Goal: Communication & Community: Share content

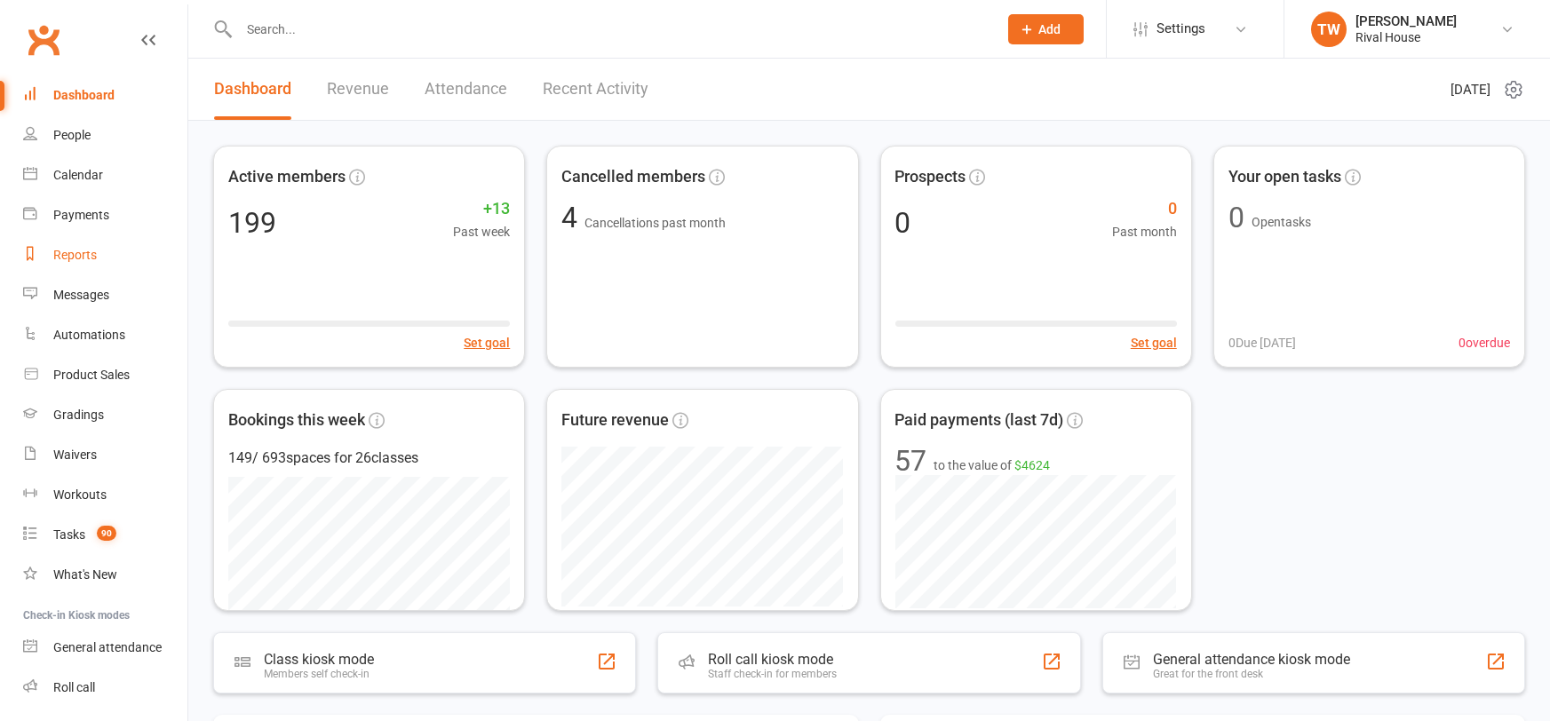
click at [72, 259] on div "Reports" at bounding box center [75, 255] width 44 height 14
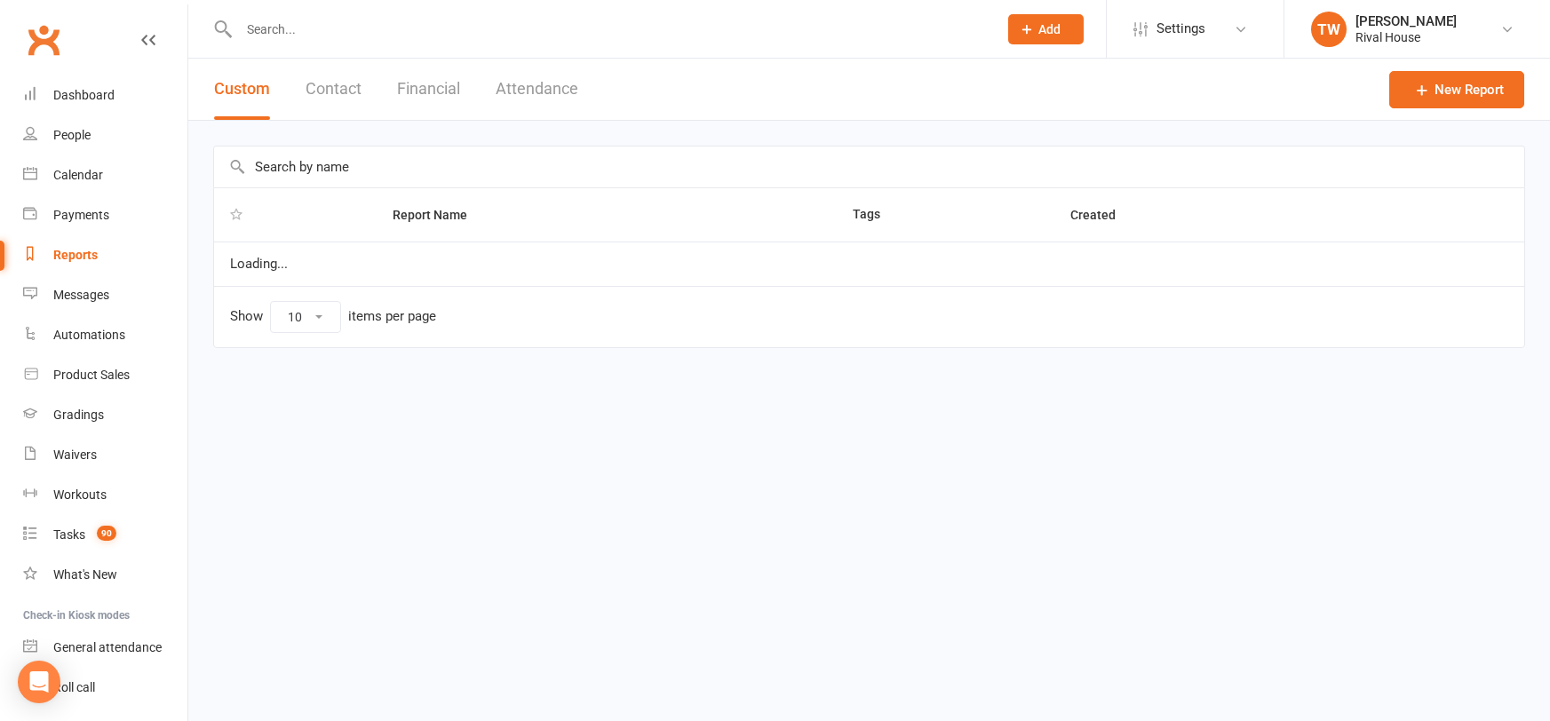
select select "100"
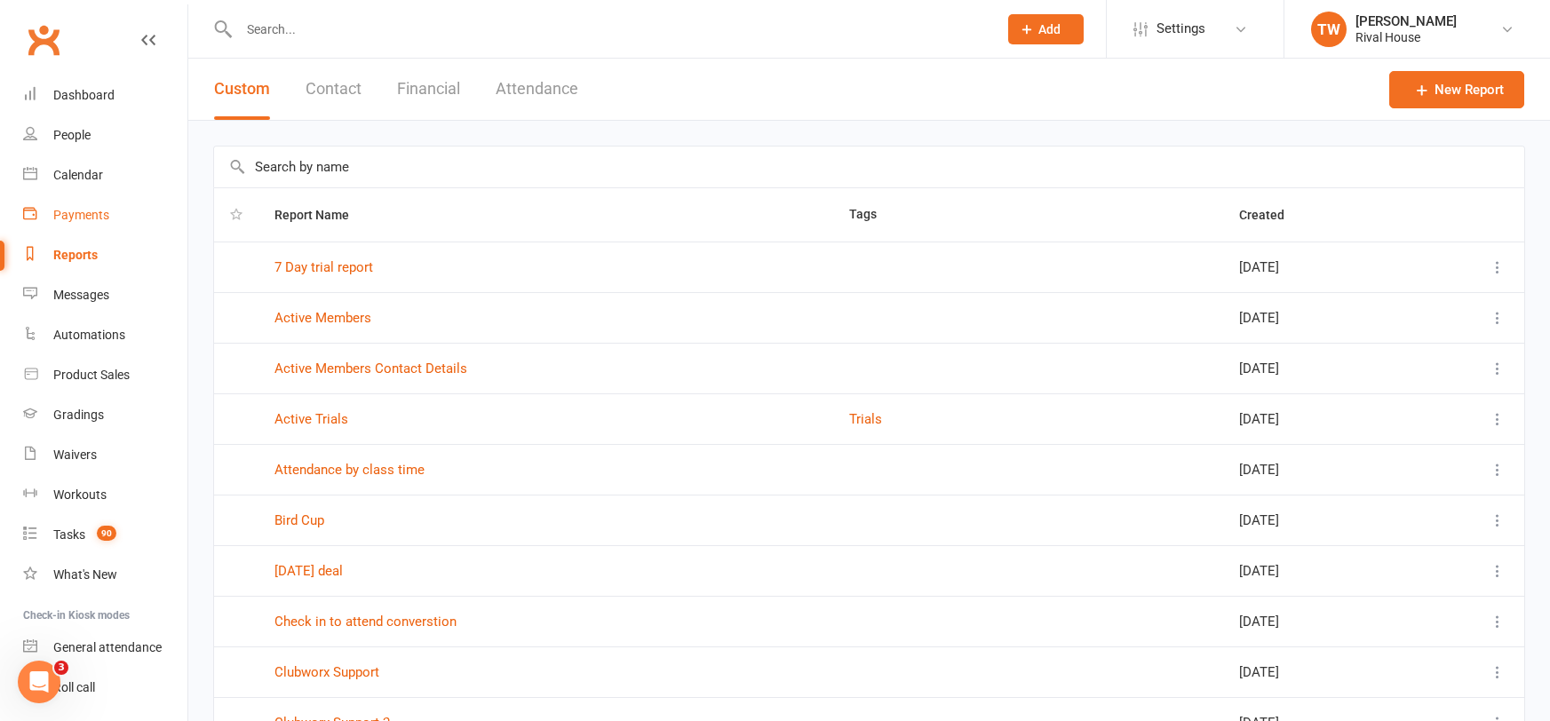
click at [85, 205] on link "Payments" at bounding box center [105, 215] width 164 height 40
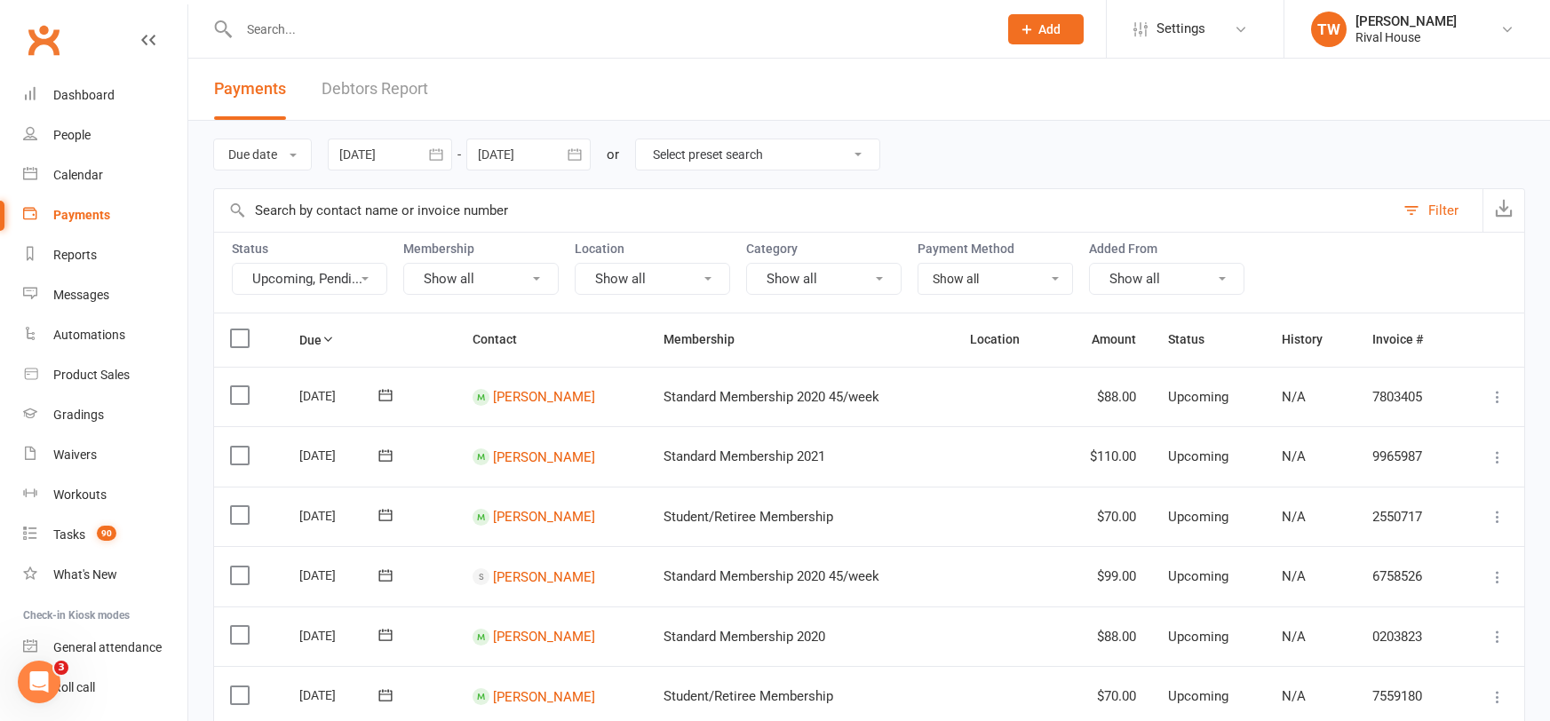
click at [420, 159] on div at bounding box center [390, 155] width 124 height 32
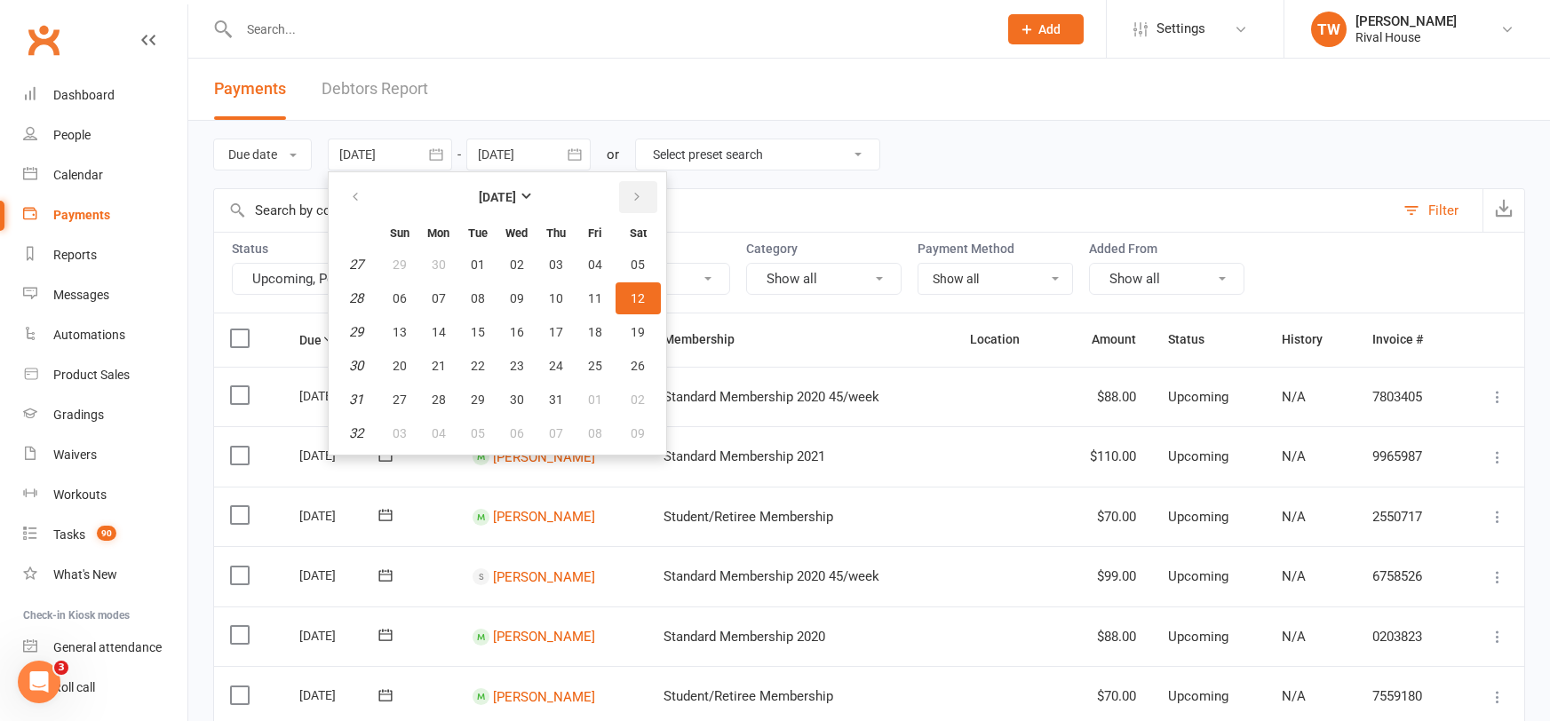
click at [640, 194] on icon "button" at bounding box center [637, 197] width 12 height 14
click at [441, 337] on span "11" at bounding box center [439, 332] width 14 height 14
type input "[DATE]"
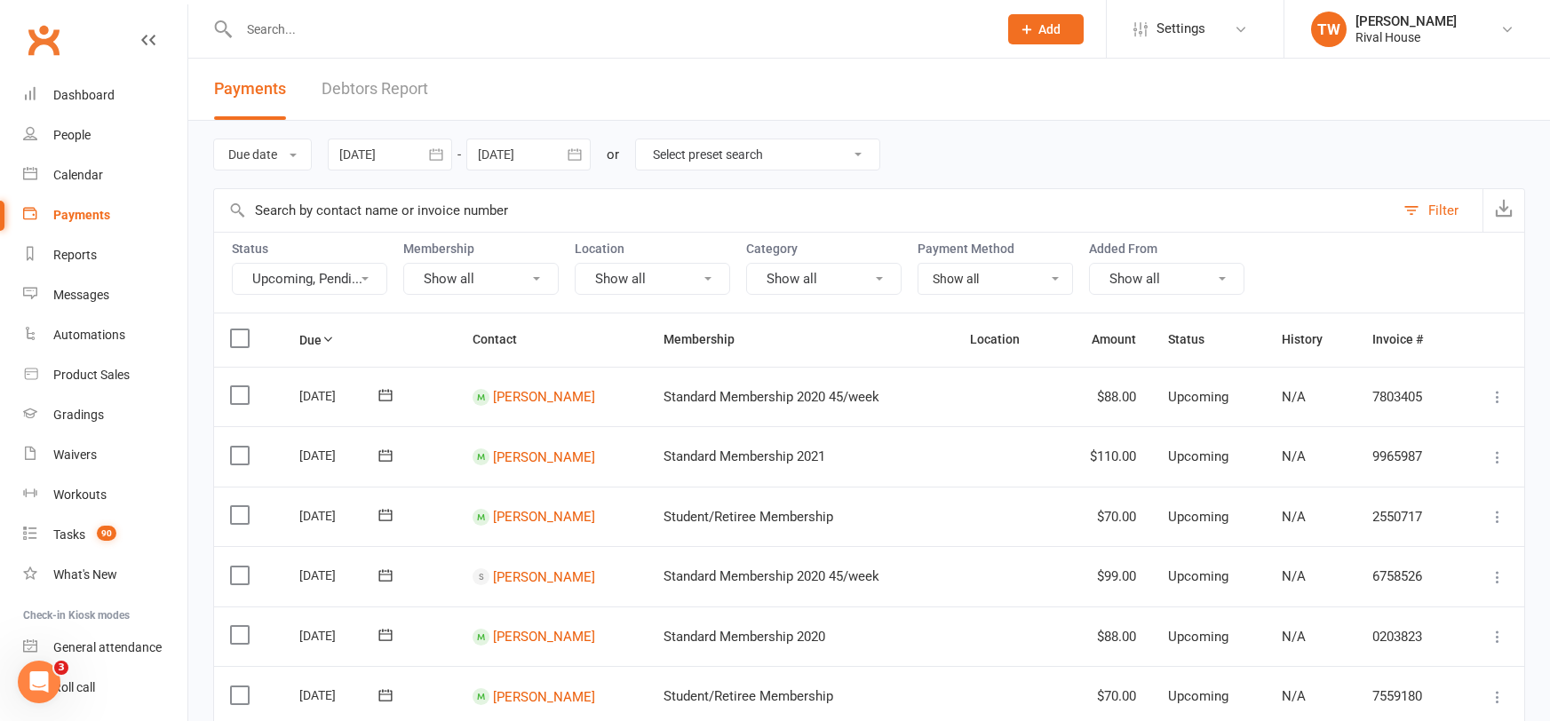
click at [574, 148] on icon "button" at bounding box center [575, 155] width 18 height 18
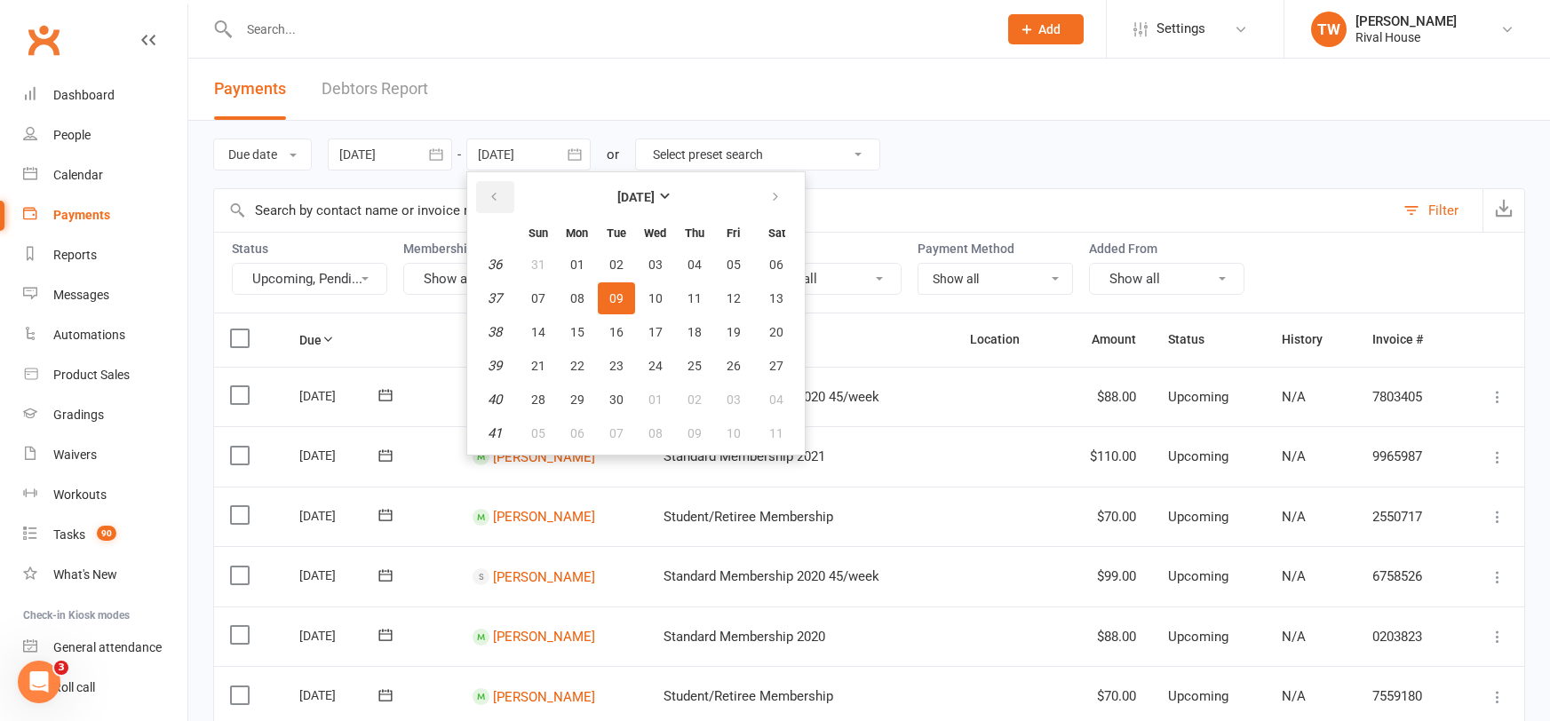
click at [484, 199] on button "button" at bounding box center [495, 197] width 38 height 32
click at [779, 333] on span "16" at bounding box center [777, 332] width 14 height 14
type input "[DATE]"
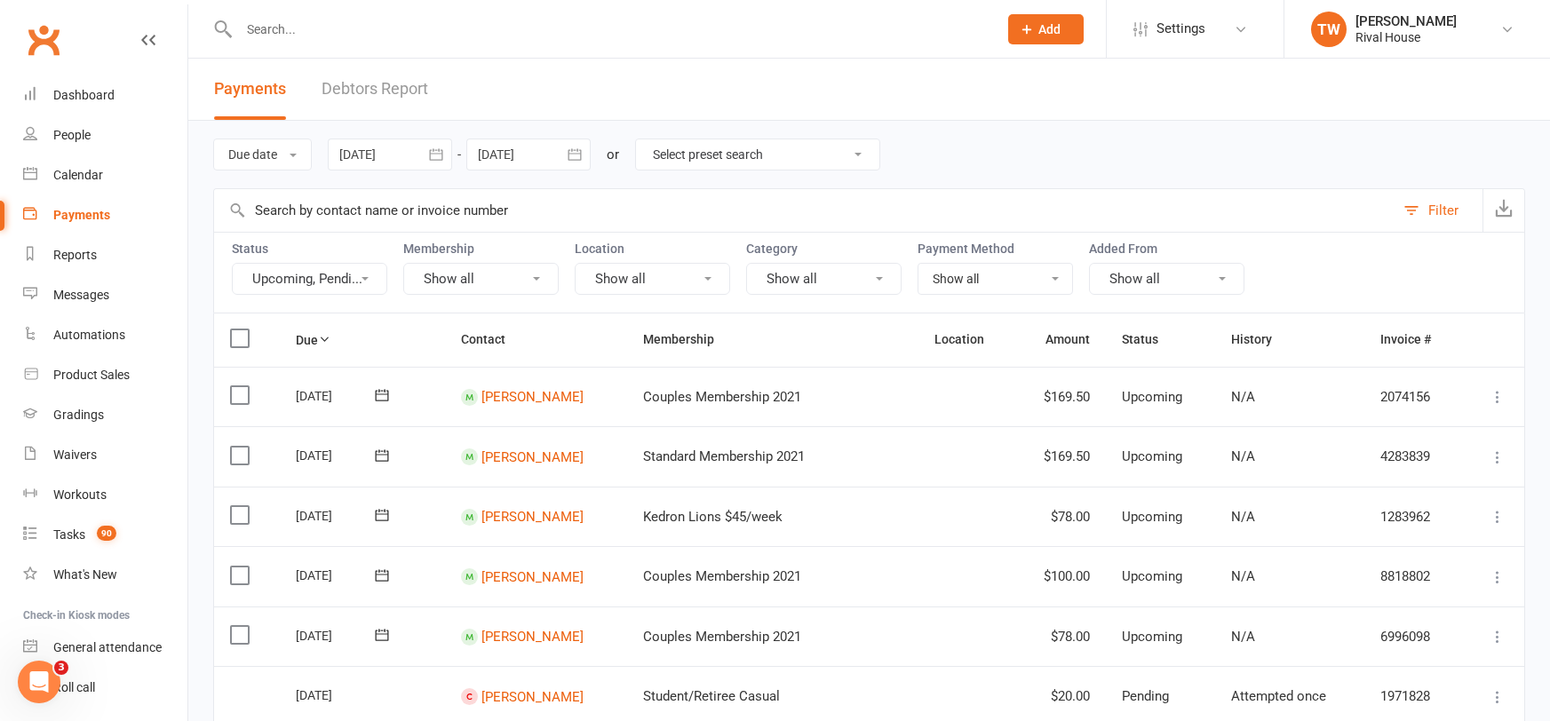
click at [856, 155] on select "Select preset search All failures All skipped payments All pending payments Suc…" at bounding box center [757, 154] width 243 height 30
click at [1022, 123] on div "Due date Due date Date paid Date failed Date settled [DATE] [DATE] Sun Mon Tue …" at bounding box center [869, 155] width 1312 height 68
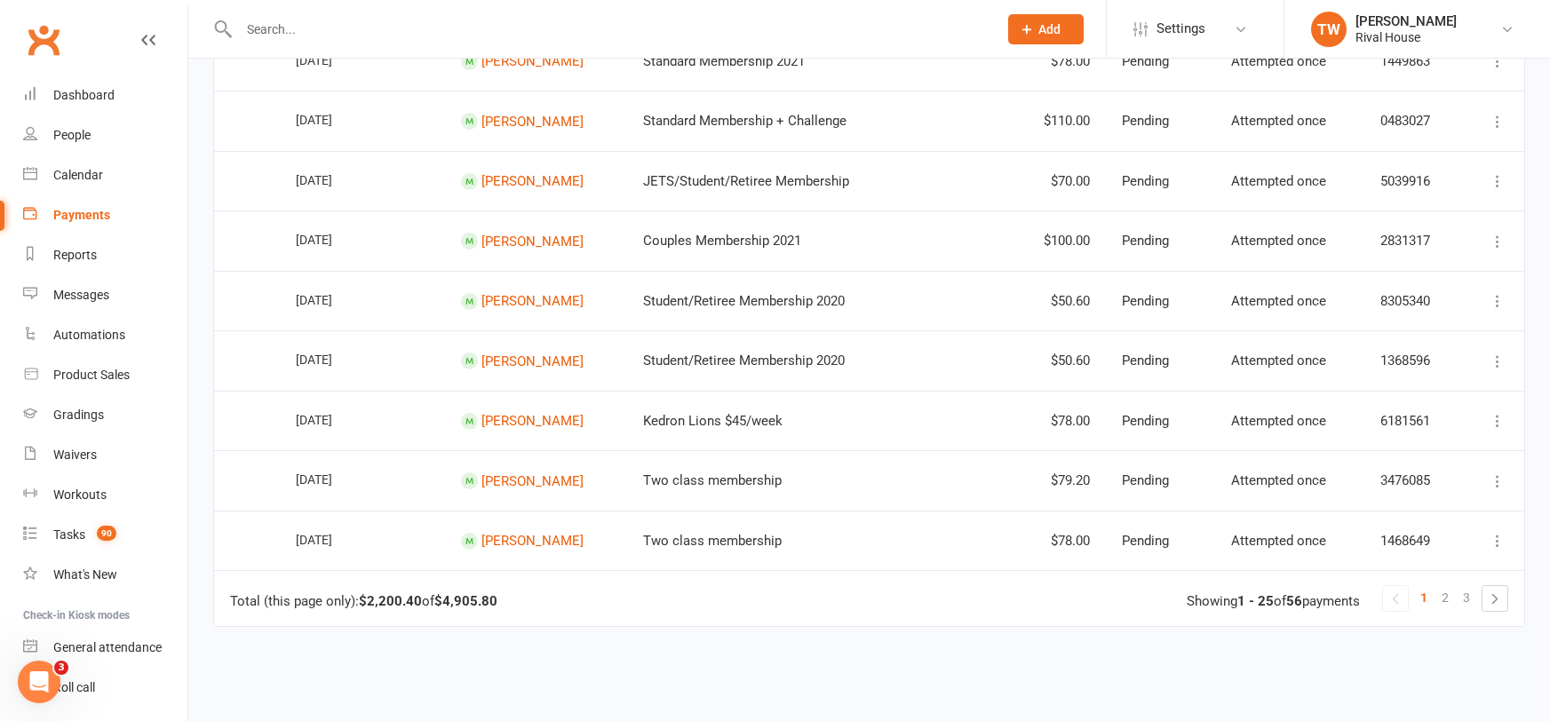
scroll to position [1300, 0]
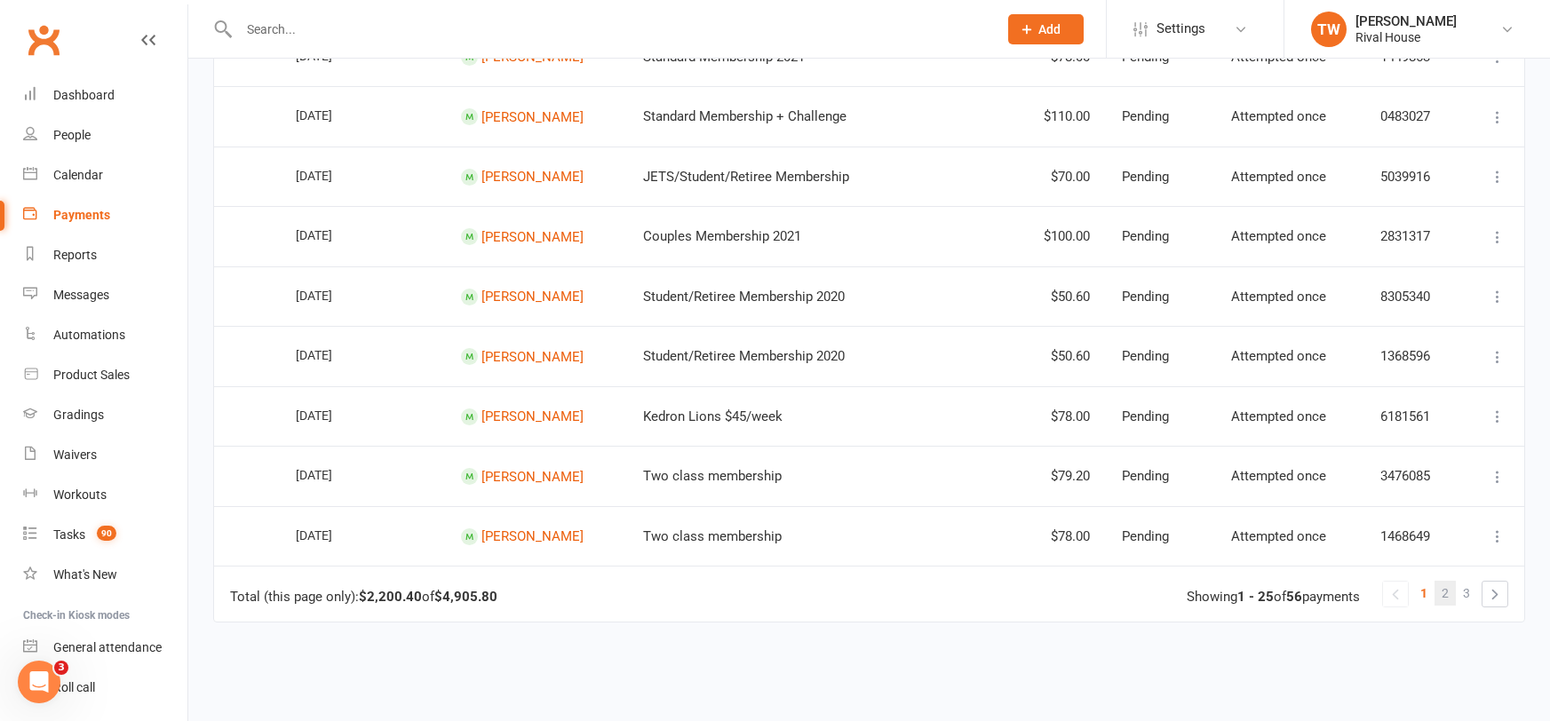
click at [1441, 606] on link "2" at bounding box center [1445, 593] width 21 height 25
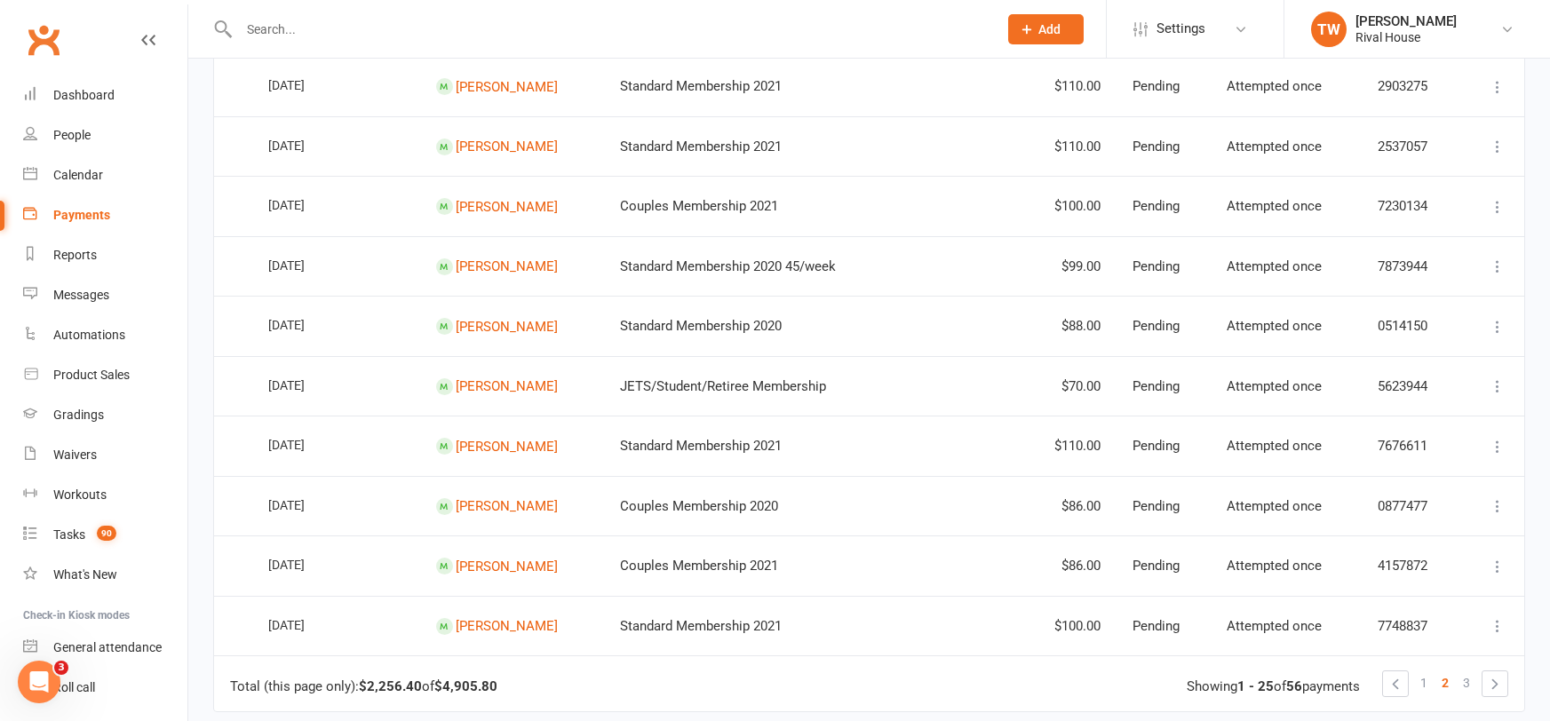
scroll to position [1209, 0]
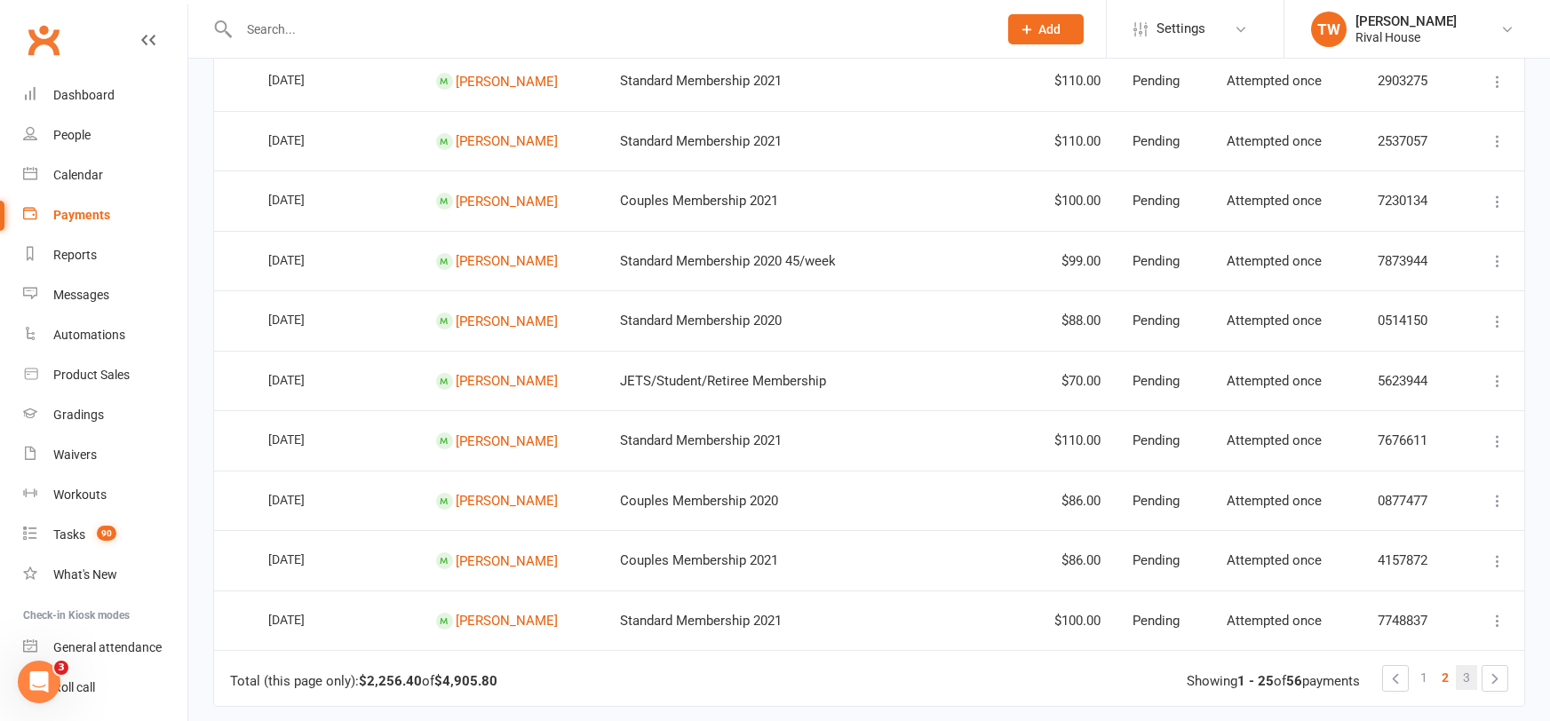
click at [1471, 690] on link "3" at bounding box center [1466, 677] width 21 height 25
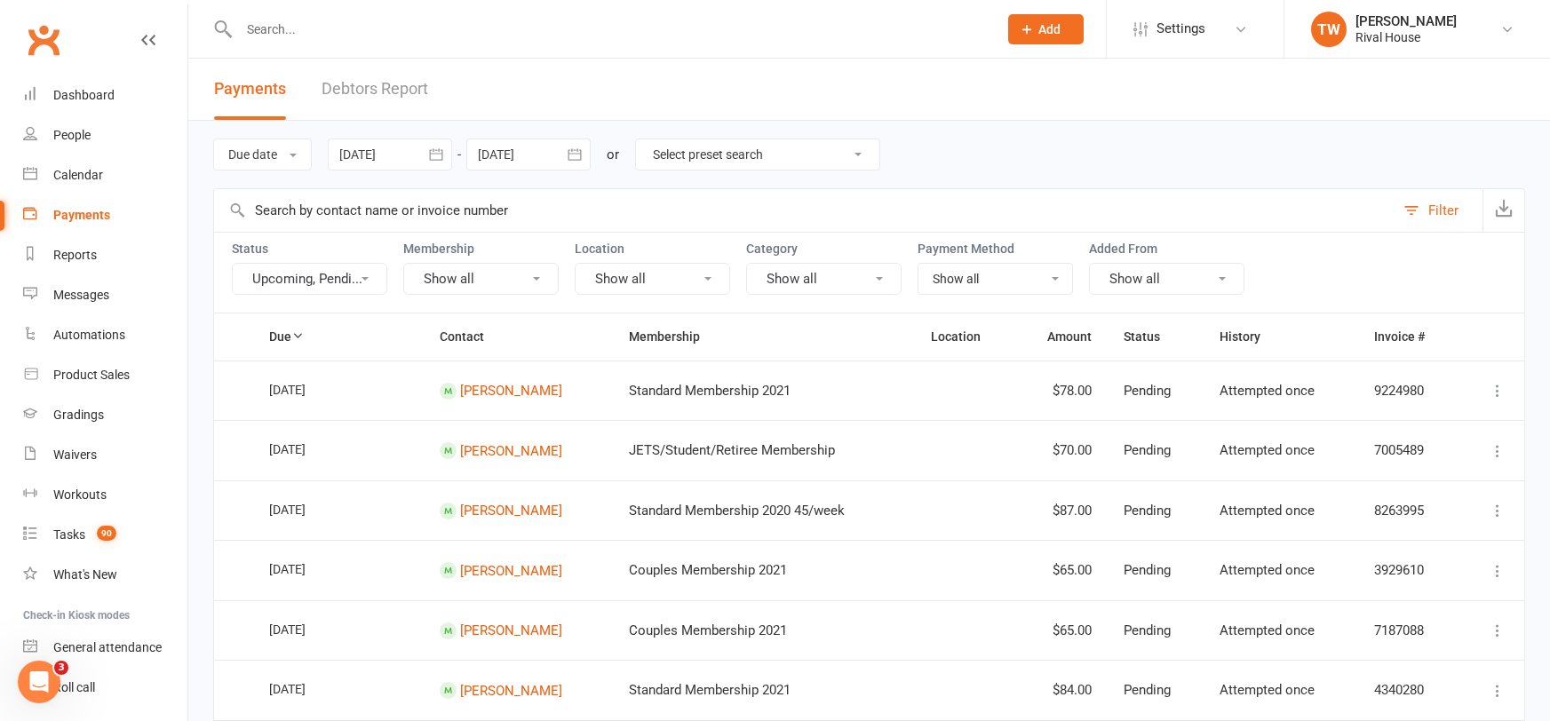
scroll to position [315, 0]
select select "100"
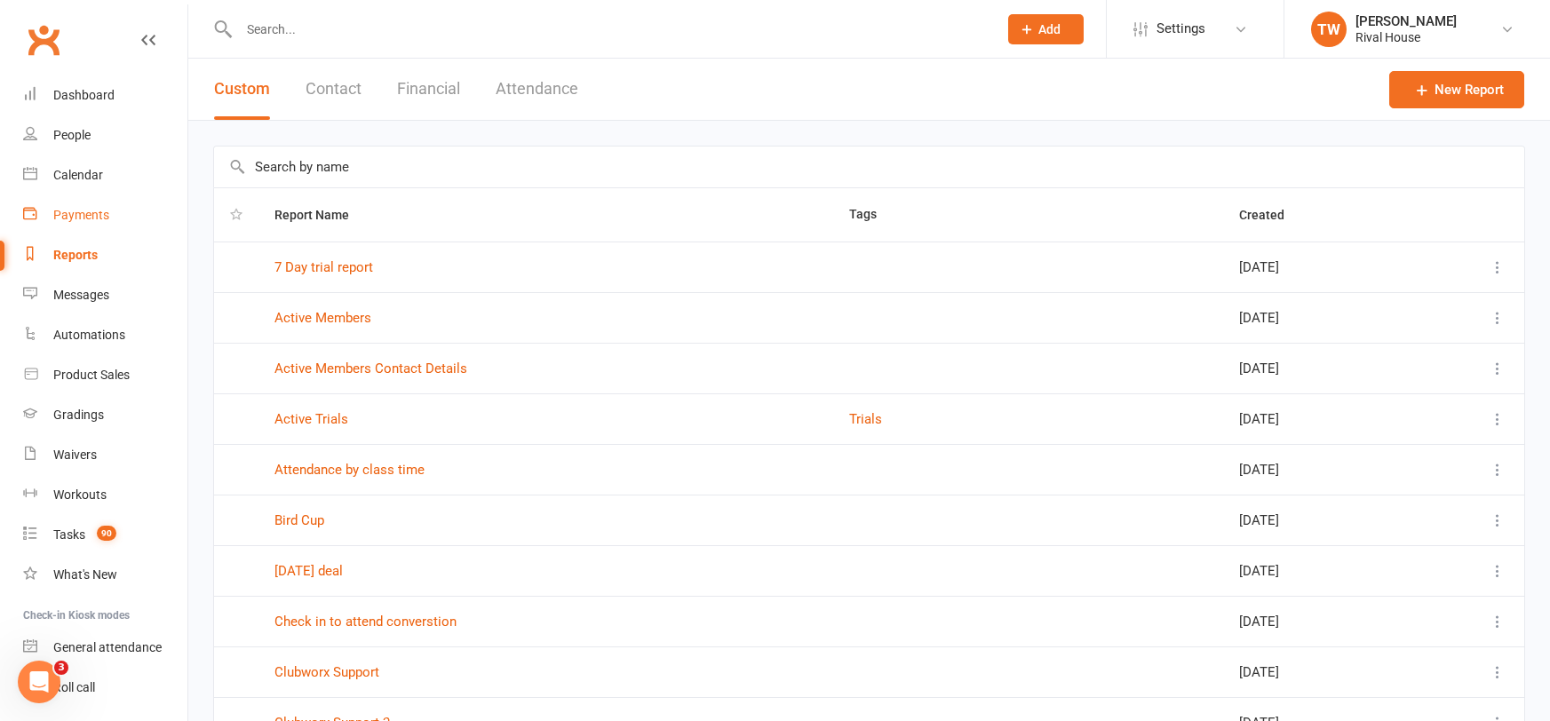
click at [84, 211] on div "Payments" at bounding box center [81, 215] width 56 height 14
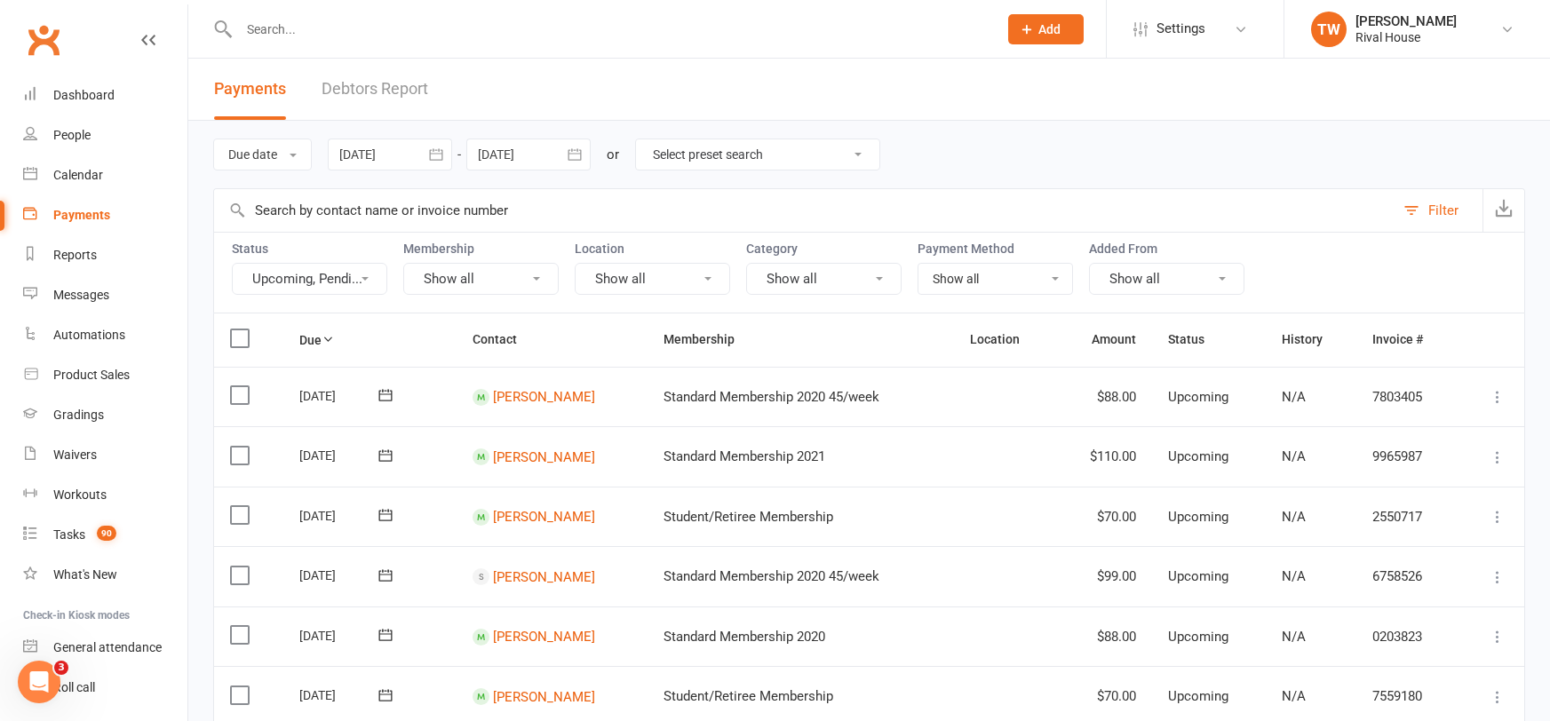
click at [441, 155] on icon "button" at bounding box center [436, 155] width 18 height 18
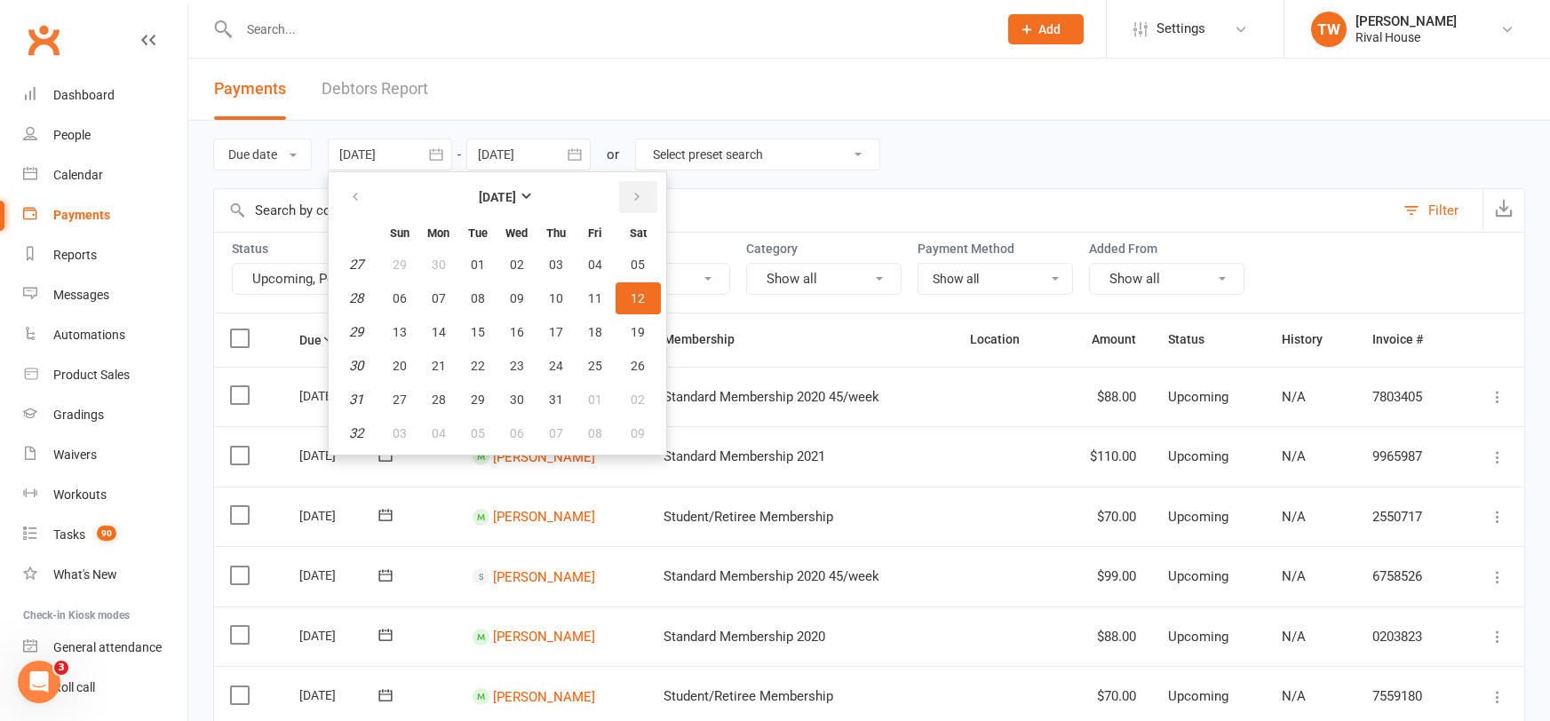
click at [638, 208] on button "button" at bounding box center [638, 197] width 38 height 32
click at [438, 332] on span "11" at bounding box center [439, 332] width 14 height 14
type input "[DATE]"
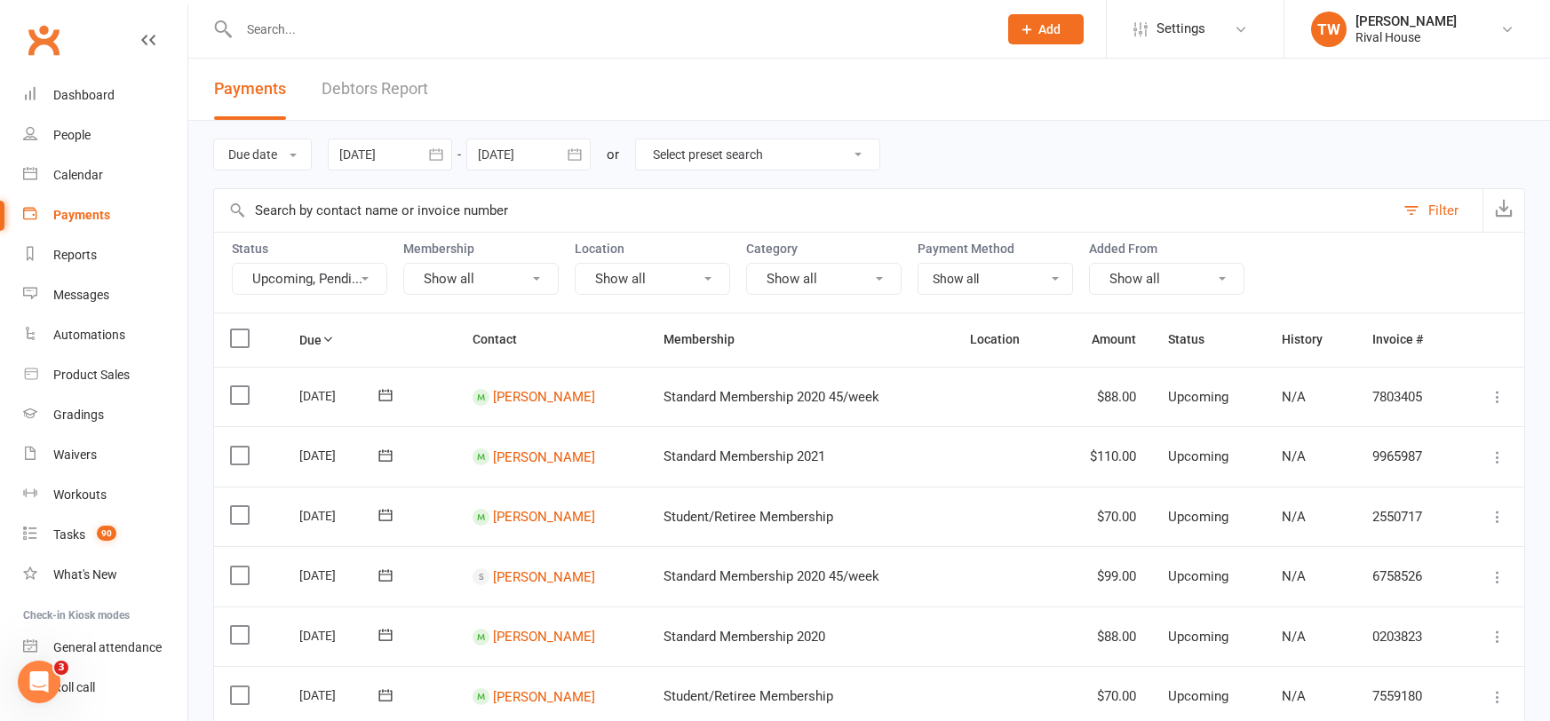
click at [576, 152] on icon "button" at bounding box center [575, 155] width 18 height 18
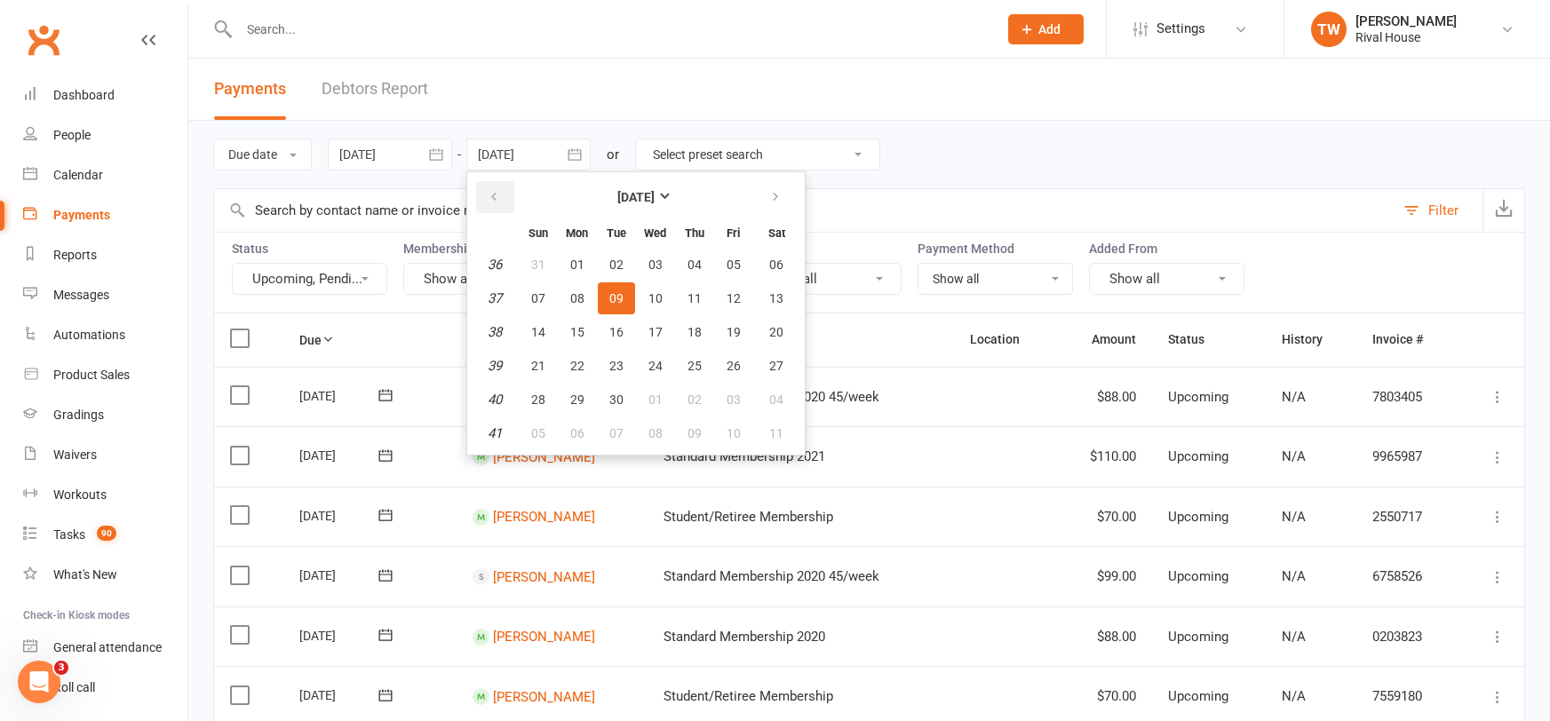
click at [498, 197] on icon "button" at bounding box center [494, 197] width 12 height 14
click at [775, 331] on span "16" at bounding box center [777, 332] width 14 height 14
type input "[DATE]"
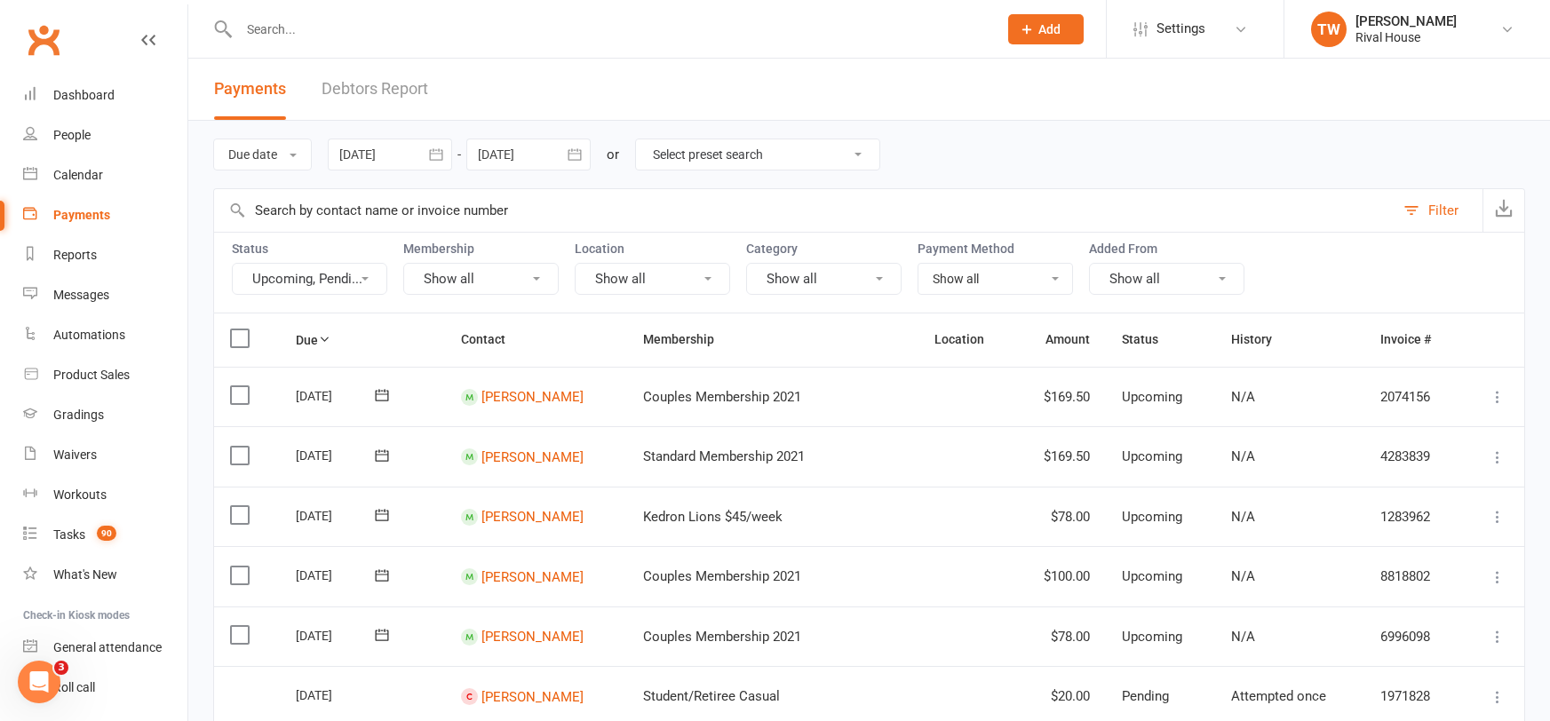
click at [368, 33] on input "text" at bounding box center [610, 29] width 752 height 25
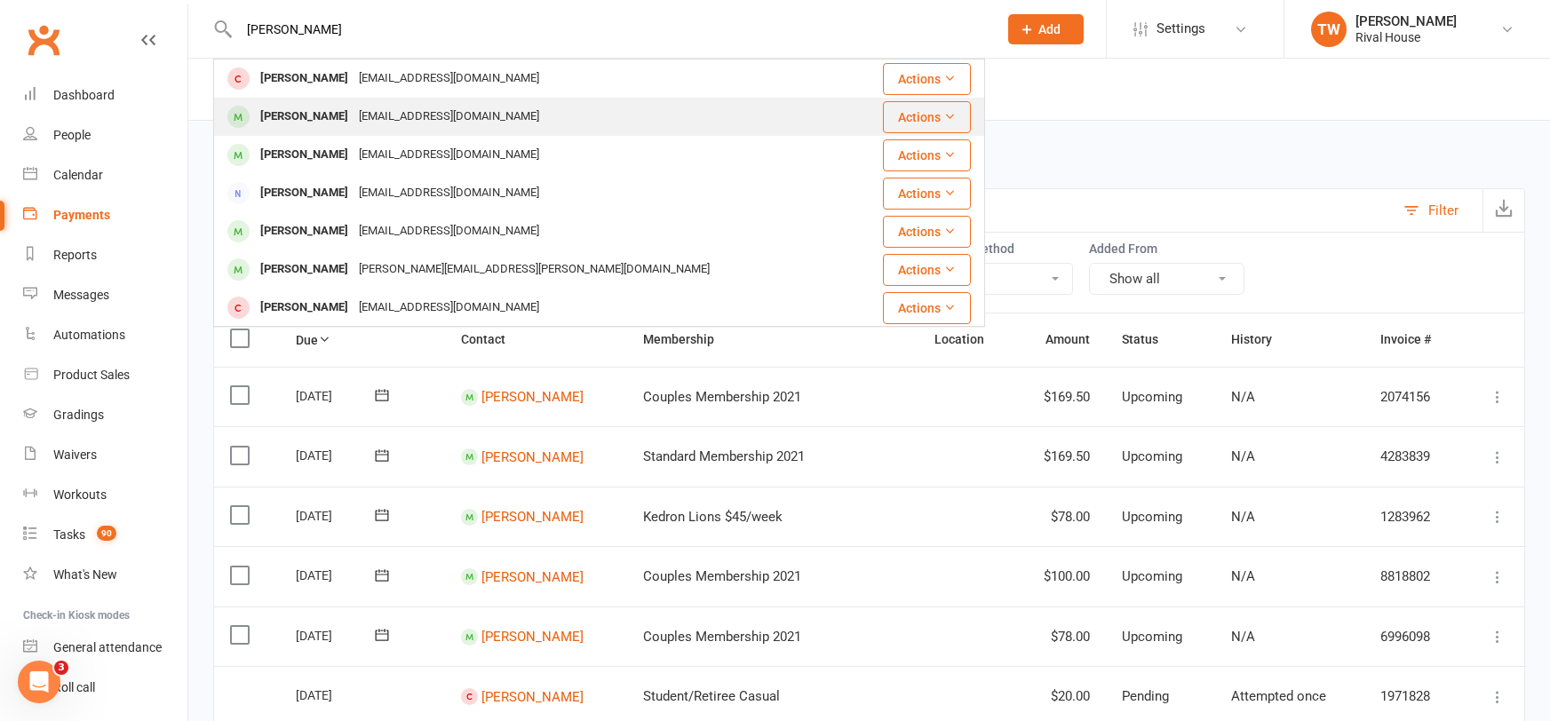
type input "[PERSON_NAME]"
click at [435, 117] on div "[PERSON_NAME] [EMAIL_ADDRESS][DOMAIN_NAME]" at bounding box center [535, 117] width 640 height 36
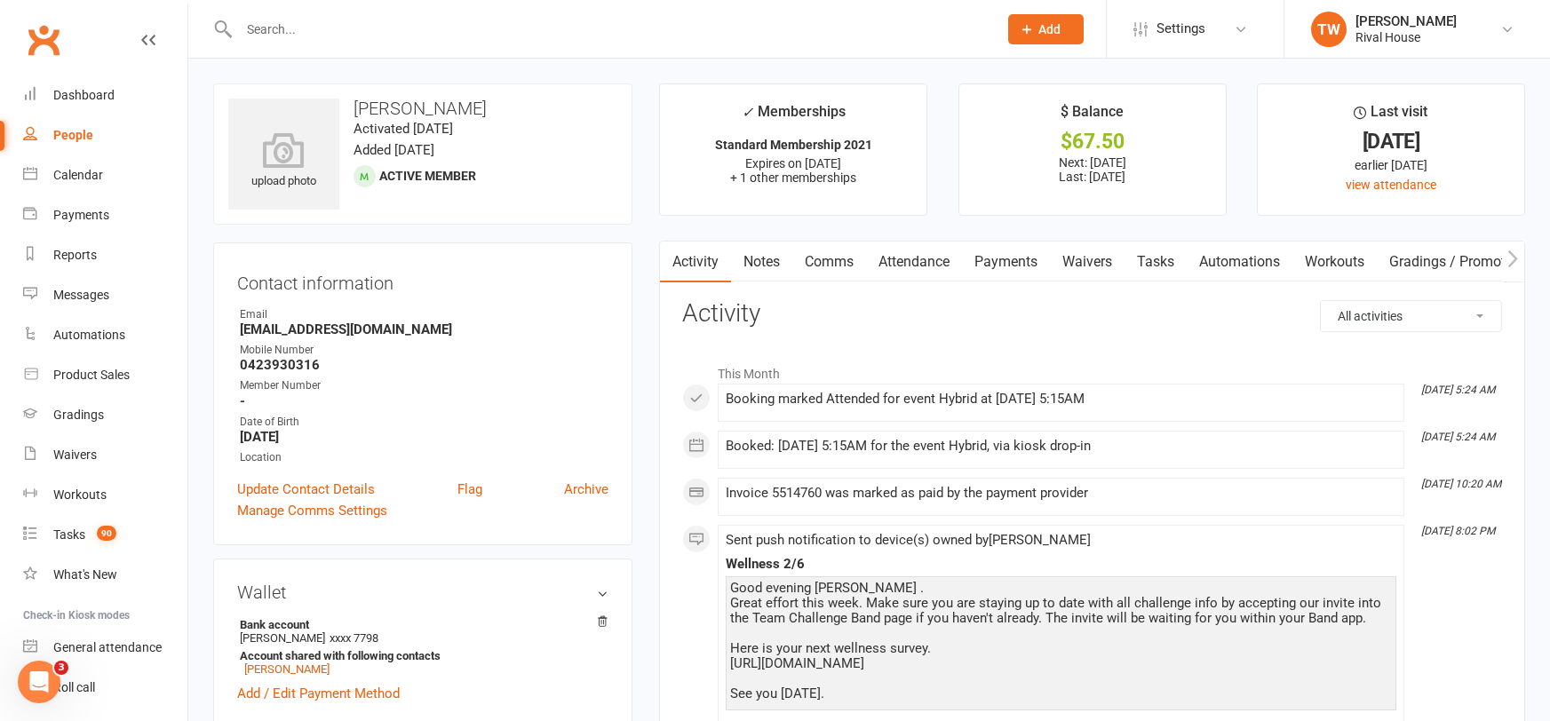
click at [826, 259] on link "Comms" at bounding box center [829, 262] width 74 height 41
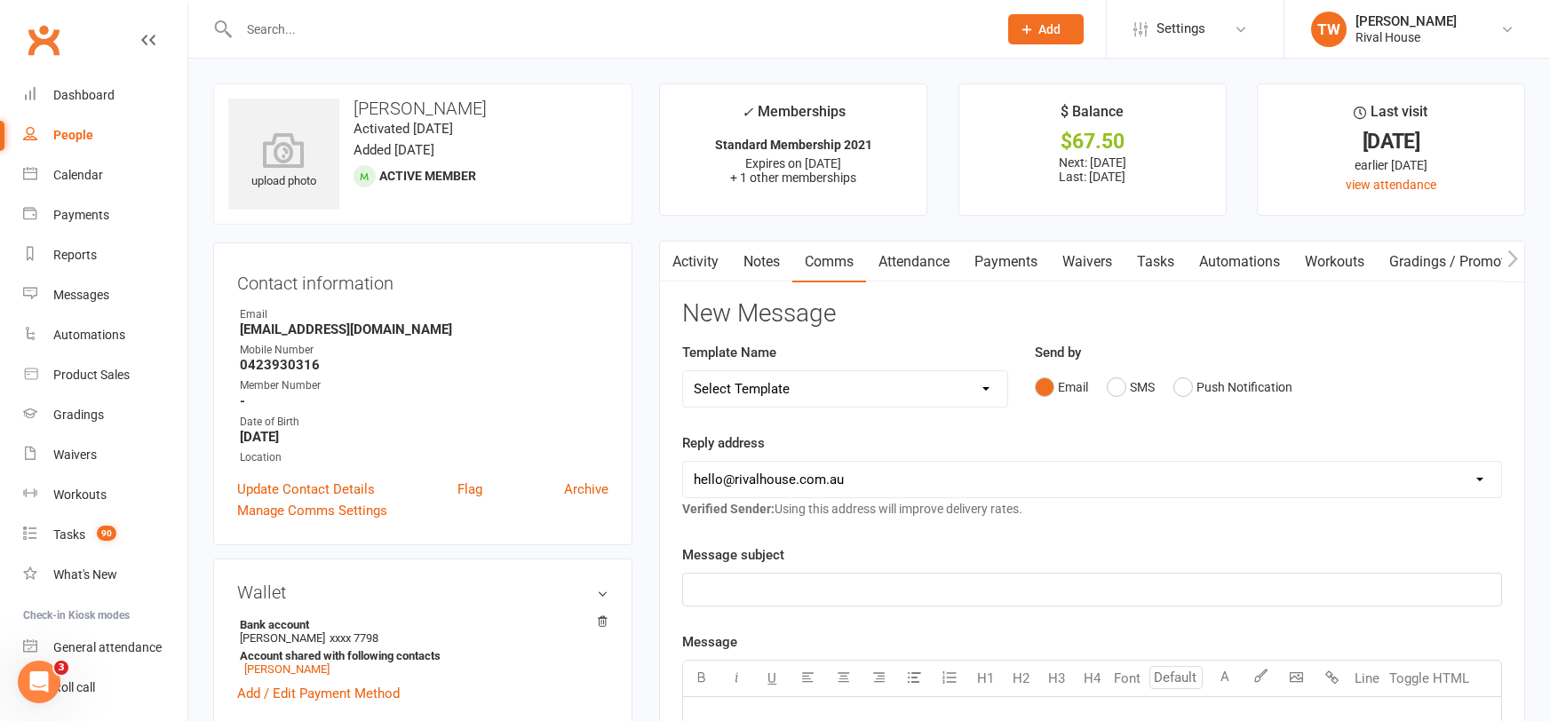
click at [865, 586] on p "﻿" at bounding box center [1092, 589] width 797 height 21
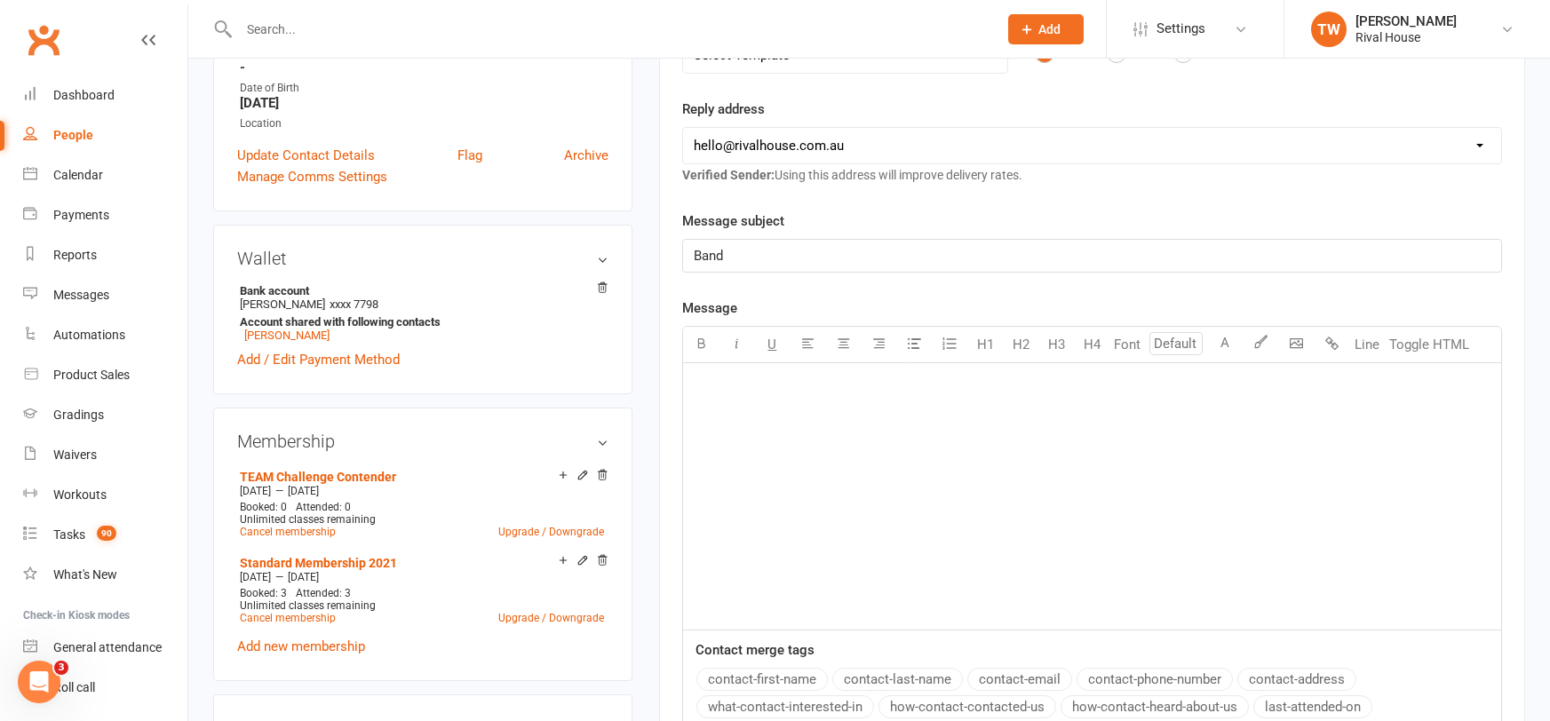
scroll to position [336, 0]
click at [791, 435] on div "﻿" at bounding box center [1092, 495] width 818 height 267
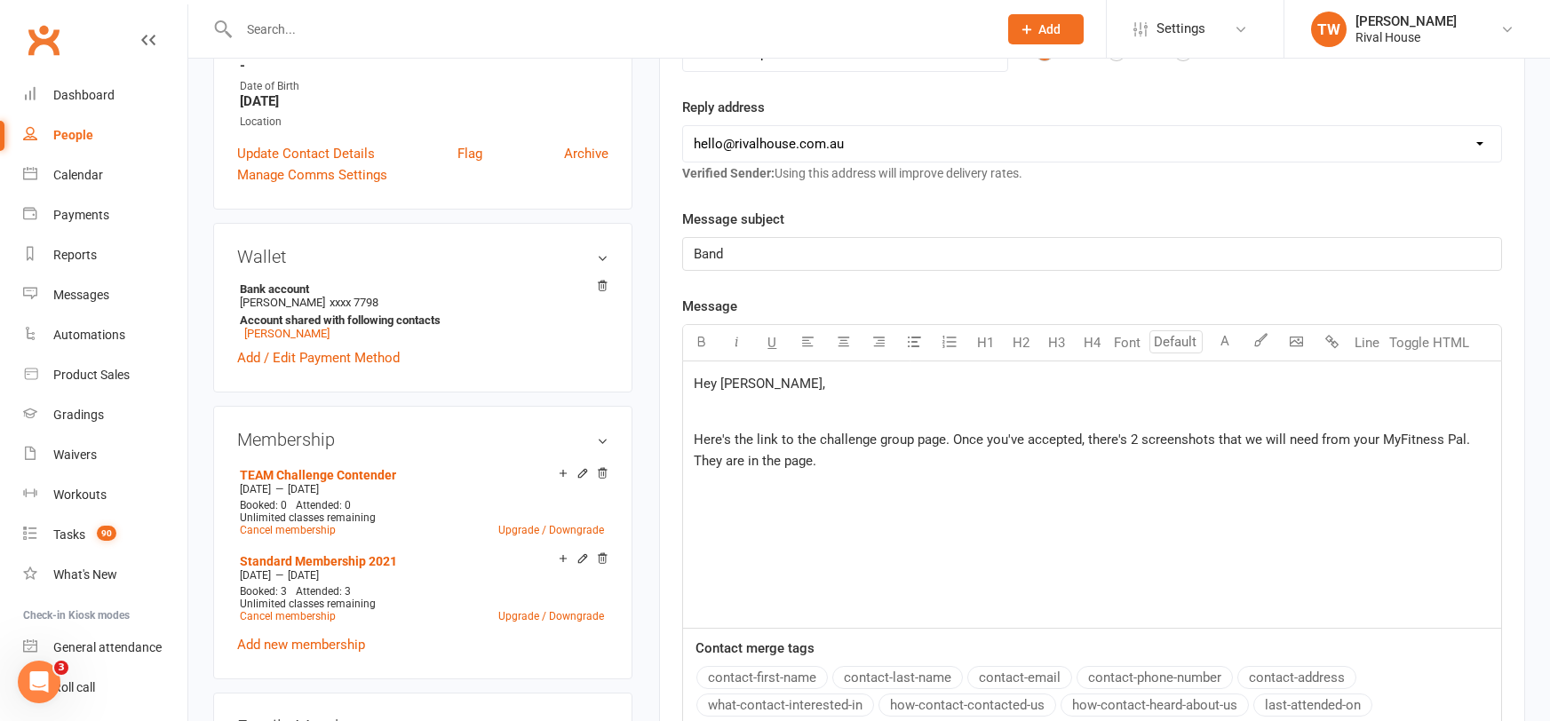
click at [760, 462] on span "Here's the link to the challenge group page. Once you've accepted, there's 2 sc…" at bounding box center [1084, 450] width 780 height 37
click at [701, 458] on span "Here's the link to the challenge group page. Once you've accepted, there's 2 sc…" at bounding box center [1084, 450] width 780 height 37
click at [761, 466] on span "Here's the link to the challenge group page. Once you've accepted, there's 2 sc…" at bounding box center [1084, 450] width 780 height 37
click at [848, 462] on p "Here's the link to the challenge group page. Once you've accepted, there's 2 sc…" at bounding box center [1092, 450] width 797 height 43
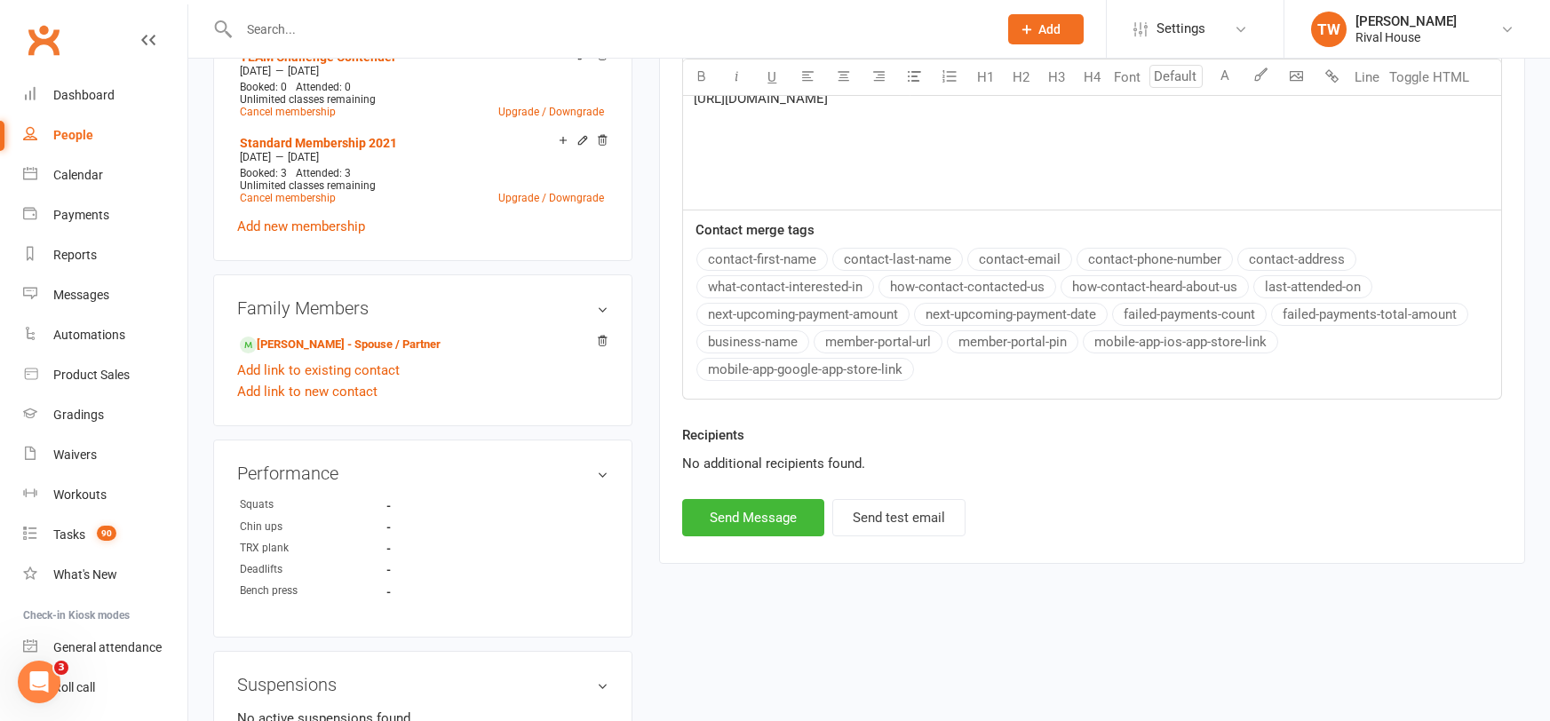
scroll to position [763, 0]
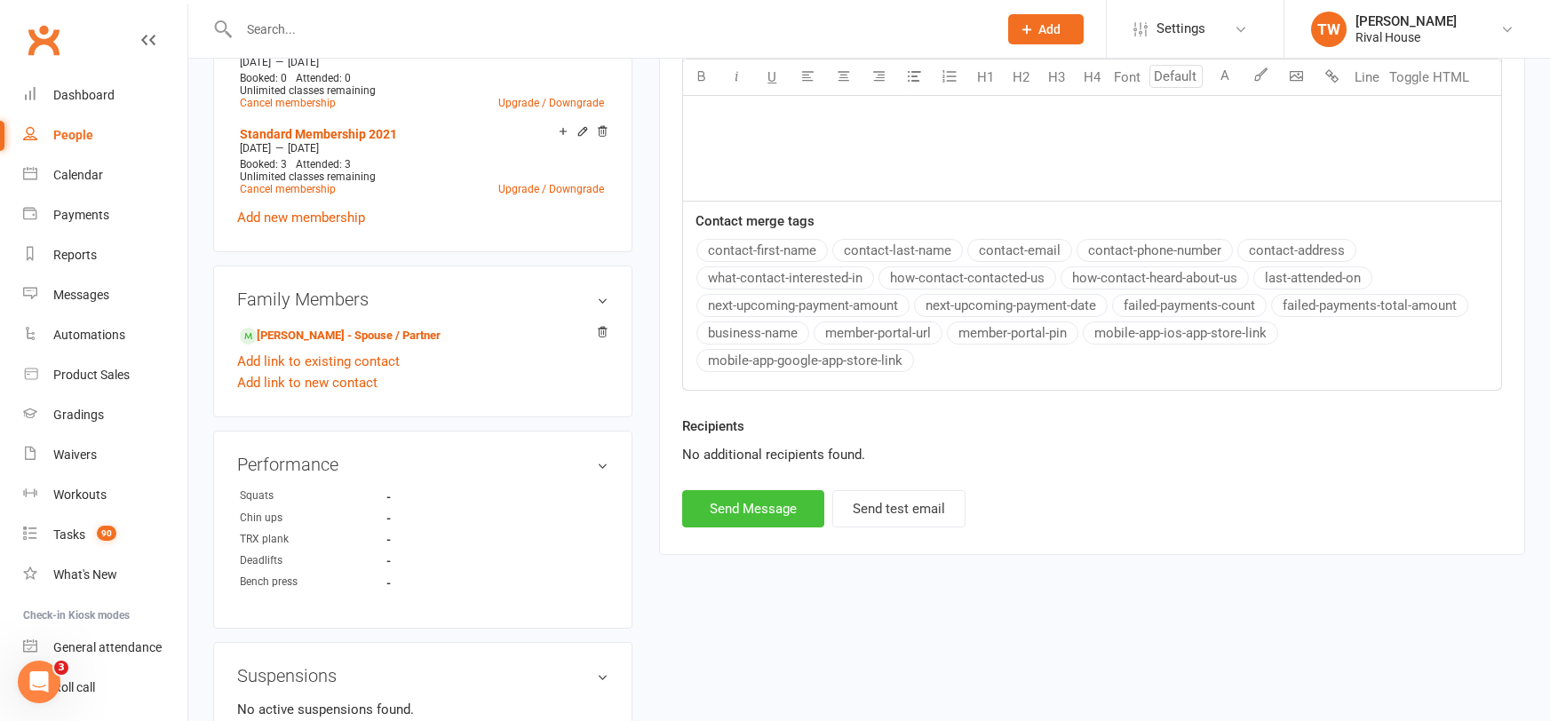
click at [769, 497] on button "Send Message" at bounding box center [753, 508] width 142 height 37
